Goal: Information Seeking & Learning: Learn about a topic

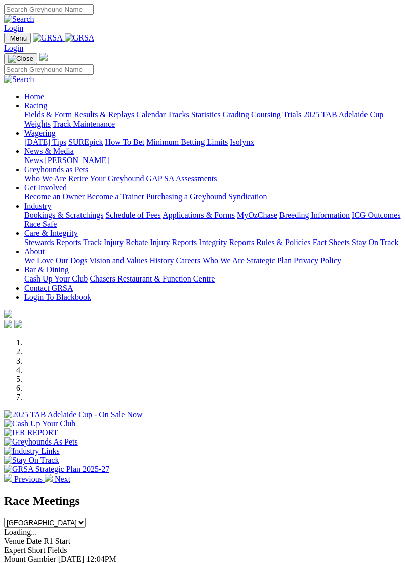
click at [47, 108] on img at bounding box center [47, 108] width 0 height 0
click at [72, 119] on link "Fields & Form" at bounding box center [48, 114] width 48 height 9
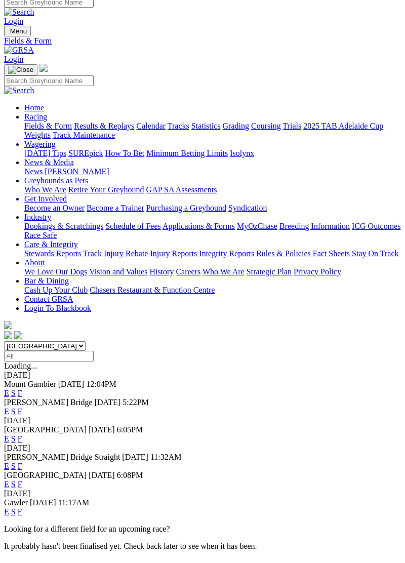
scroll to position [4, 0]
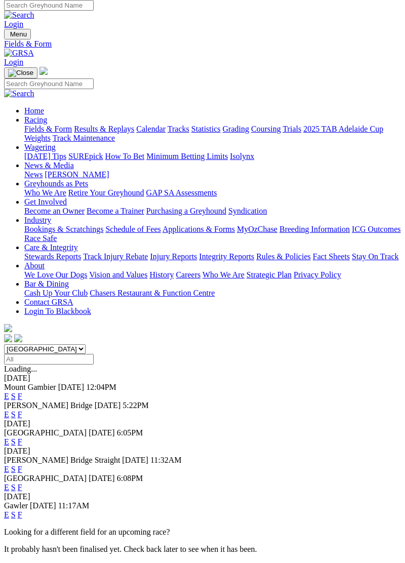
click at [97, 428] on div "Angle Park 06 Oct 25 6:05PM" at bounding box center [202, 432] width 397 height 9
click at [31, 428] on span "[GEOGRAPHIC_DATA]" at bounding box center [45, 432] width 83 height 9
click at [9, 438] on link "E" at bounding box center [6, 442] width 5 height 9
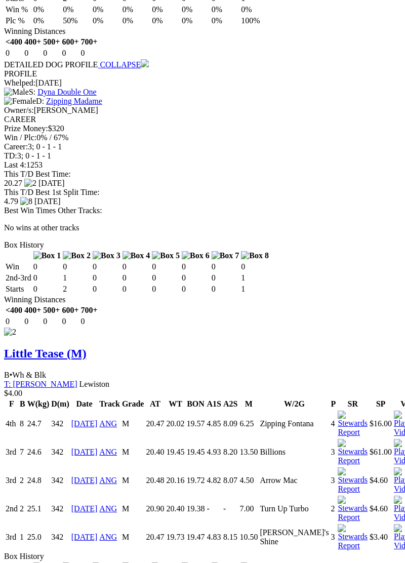
scroll to position [1407, 0]
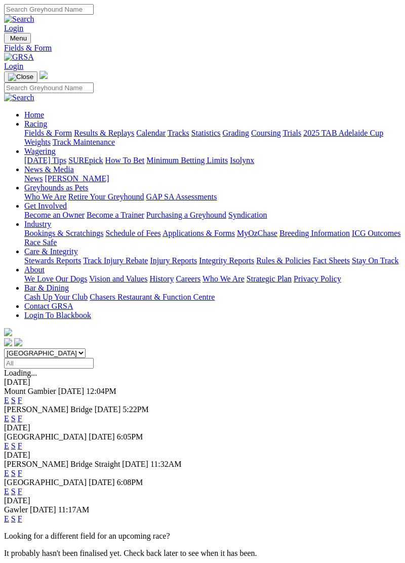
scroll to position [4, 0]
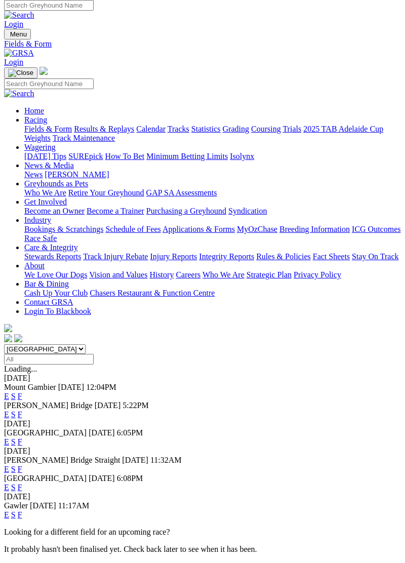
click at [16, 438] on link "S" at bounding box center [13, 442] width 5 height 9
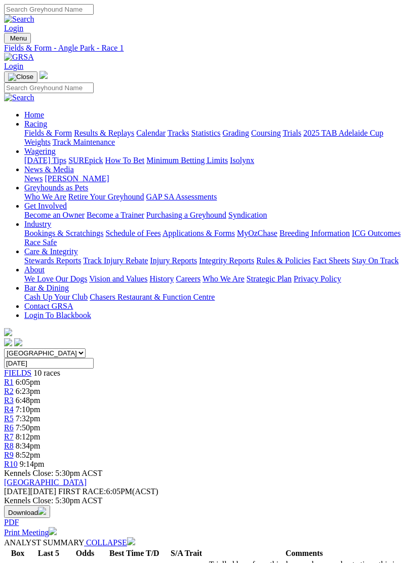
click at [86, 348] on select "South Australia New South Wales Northern Territory Queensland Tasmania Victoria…" at bounding box center [45, 353] width 82 height 10
click at [4, 348] on select "South Australia New South Wales Northern Territory Queensland Tasmania Victoria…" at bounding box center [45, 353] width 82 height 10
click at [94, 358] on input "Monday, 6 Oct 2025" at bounding box center [49, 363] width 90 height 11
type input "Friday, 10 Oct 2025"
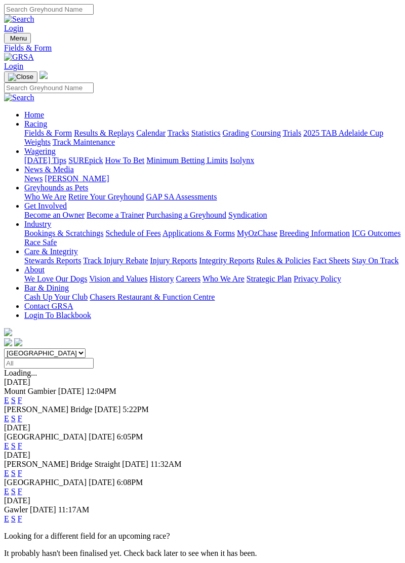
click at [35, 433] on span "[GEOGRAPHIC_DATA]" at bounding box center [45, 437] width 83 height 9
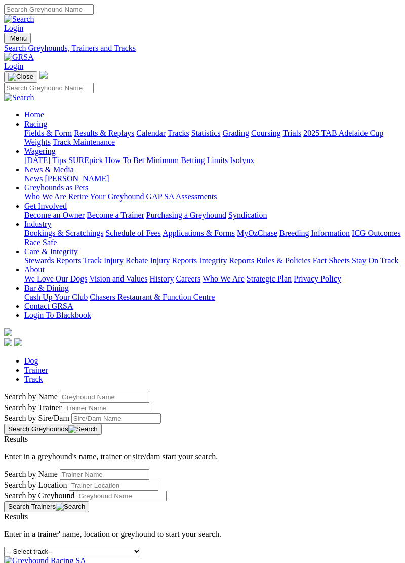
click at [48, 366] on link "Trainer" at bounding box center [36, 370] width 24 height 9
click at [60, 470] on input "Search by Trainer Name" at bounding box center [105, 475] width 90 height 11
type input "[PERSON_NAME]"
click at [89, 501] on button "Search Trainers" at bounding box center [46, 506] width 85 height 11
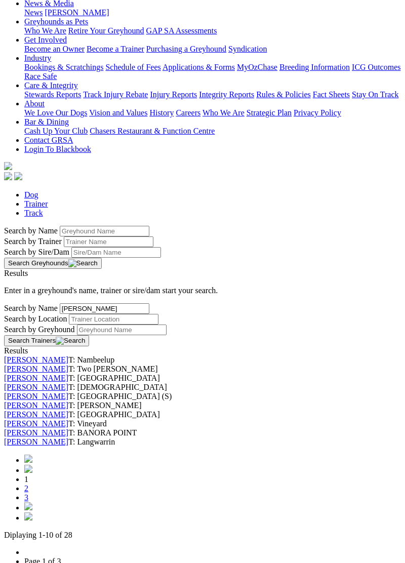
scroll to position [169, 0]
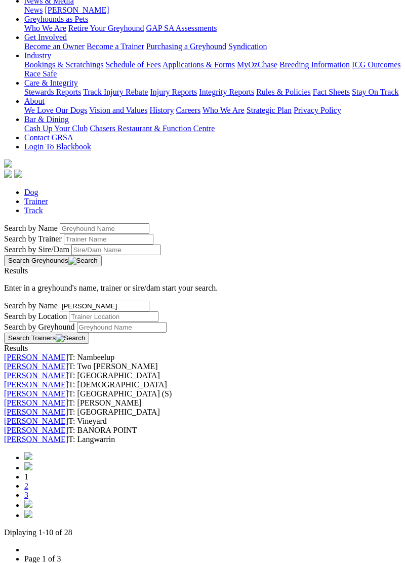
click at [28, 490] on link "2" at bounding box center [26, 486] width 4 height 9
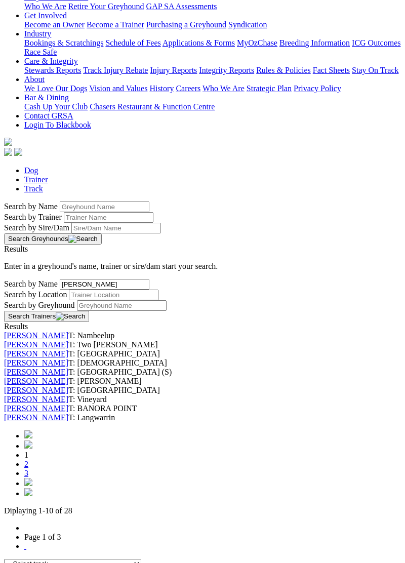
scroll to position [217, 0]
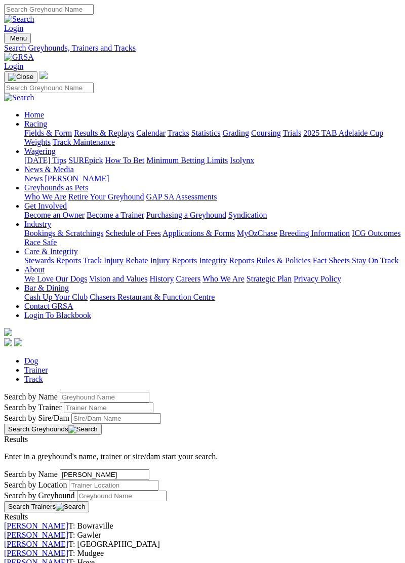
click at [65, 558] on link "Kathy Johnstone" at bounding box center [36, 562] width 64 height 9
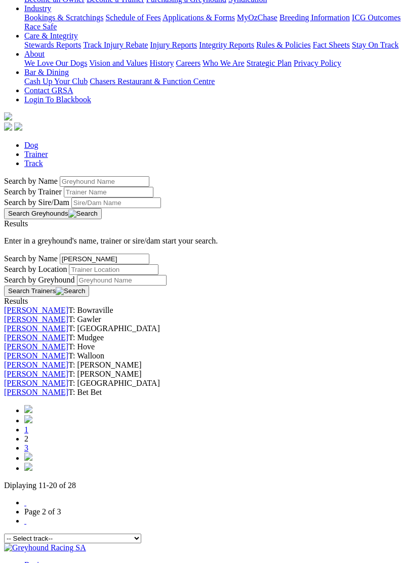
scroll to position [217, 0]
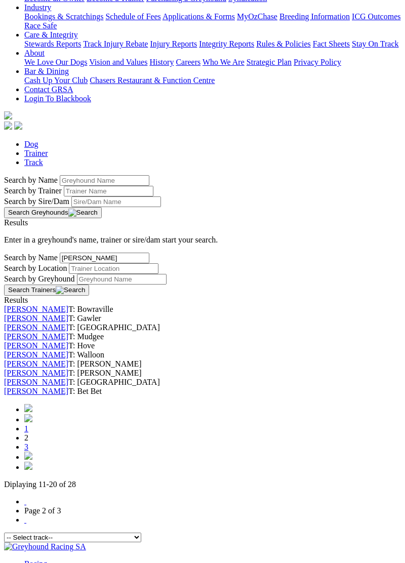
click at [28, 451] on link "3" at bounding box center [26, 447] width 4 height 9
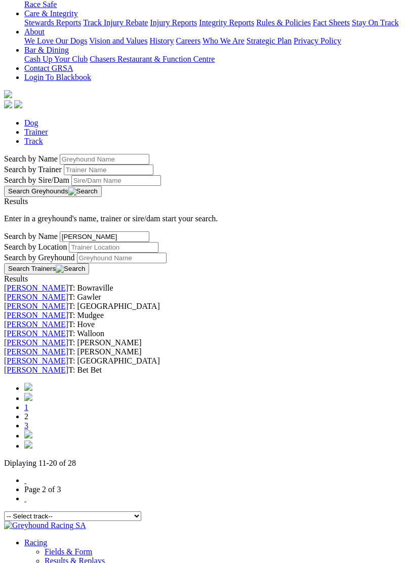
scroll to position [265, 0]
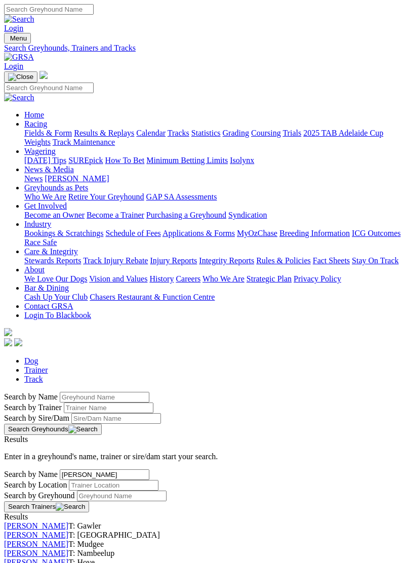
click at [63, 558] on link "[PERSON_NAME]" at bounding box center [36, 562] width 64 height 9
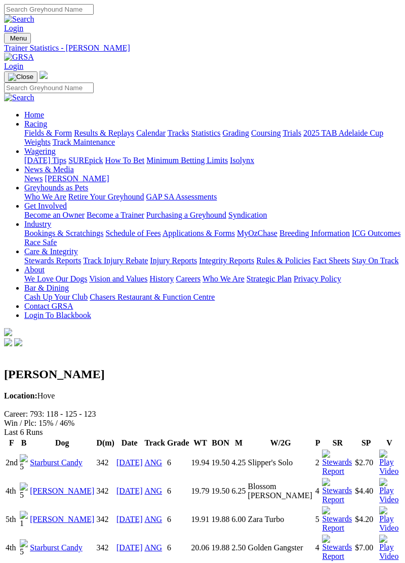
click at [58, 458] on link "Starburst Candy" at bounding box center [56, 462] width 53 height 9
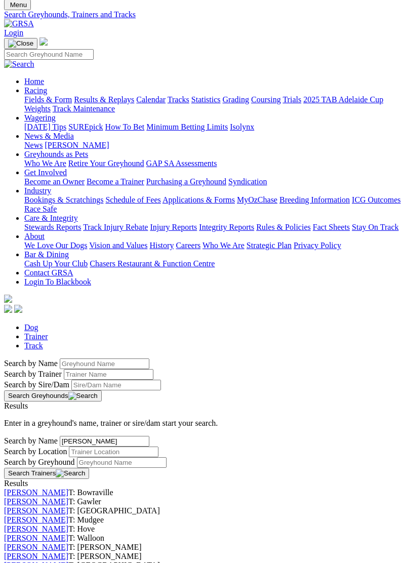
scroll to position [33, 0]
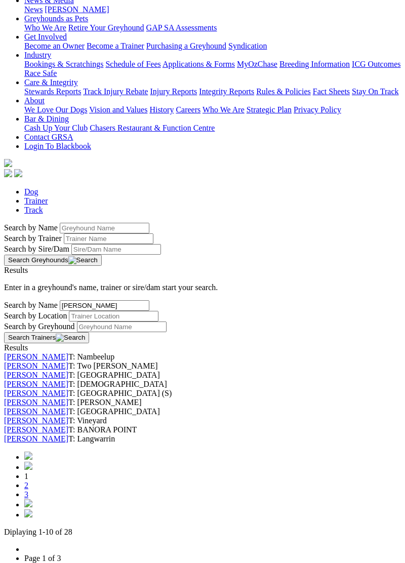
scroll to position [166, 0]
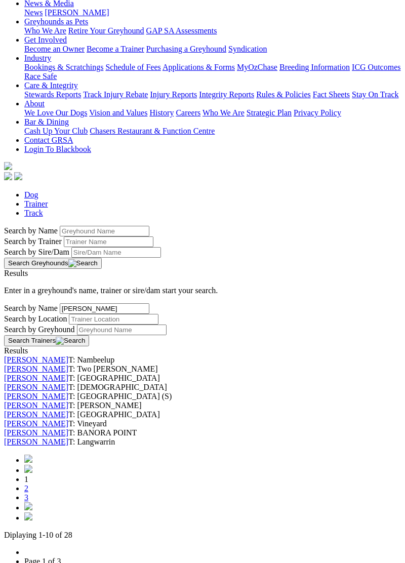
click at [58, 365] on link "[PERSON_NAME]" at bounding box center [36, 369] width 64 height 9
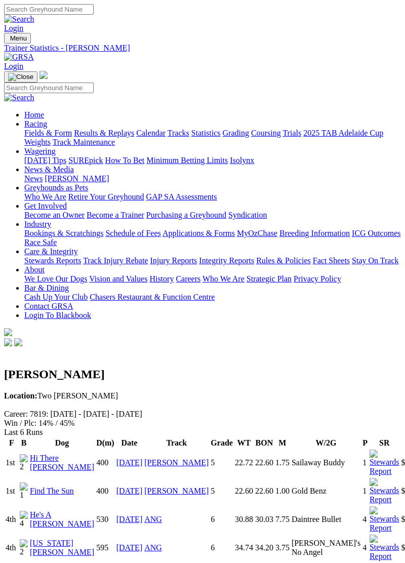
click at [52, 454] on link "Hi There Frank" at bounding box center [62, 463] width 64 height 18
click at [45, 511] on link "He's A [PERSON_NAME]" at bounding box center [62, 520] width 64 height 18
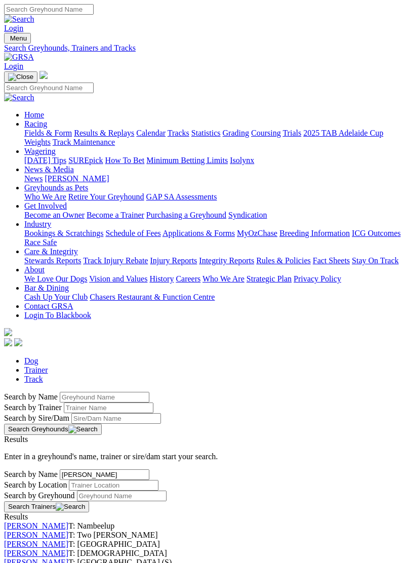
scroll to position [166, 0]
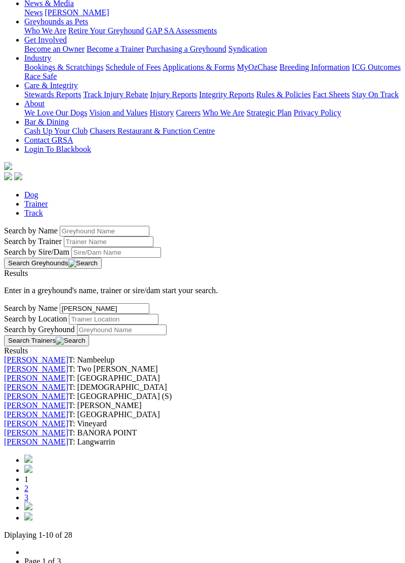
click at [28, 502] on link "3" at bounding box center [26, 497] width 4 height 9
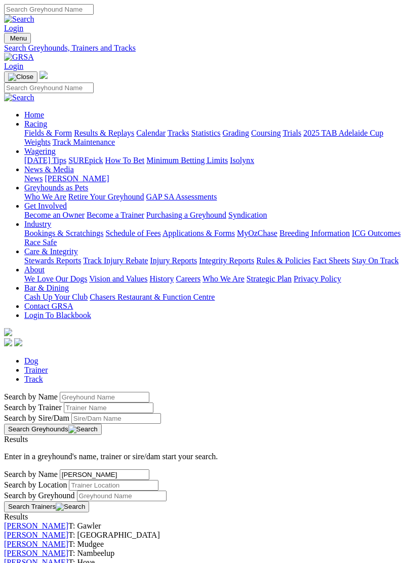
click at [43, 375] on link "Track" at bounding box center [33, 379] width 19 height 9
select select "angle-park"
